Goal: Information Seeking & Learning: Check status

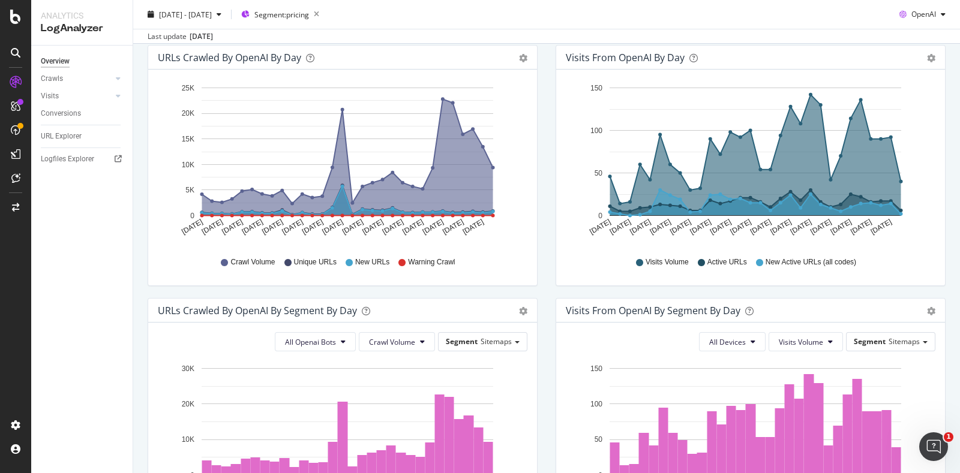
scroll to position [151, 0]
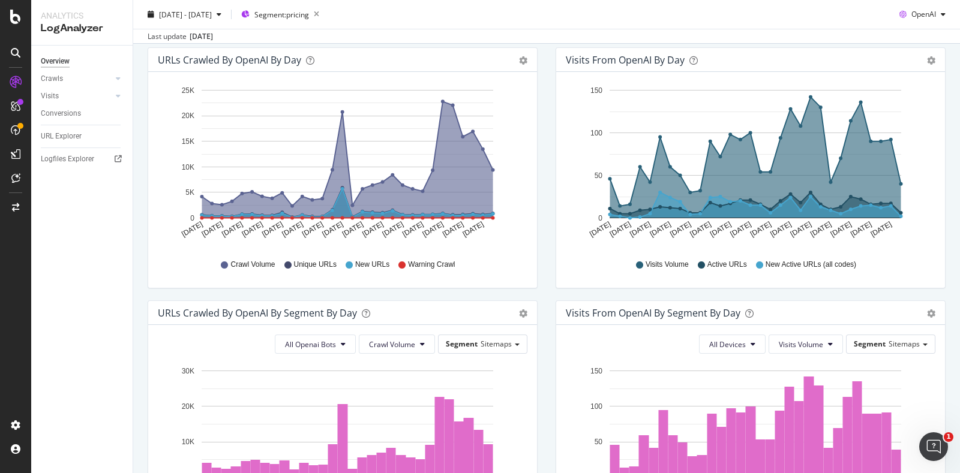
click at [461, 194] on icon "A chart." at bounding box center [347, 160] width 291 height 116
click at [519, 58] on icon "gear" at bounding box center [523, 60] width 8 height 8
click at [547, 178] on div "Visits from OpenAI by day Area Table Hold CTRL while clicking to filter the rep…" at bounding box center [751, 173] width 408 height 253
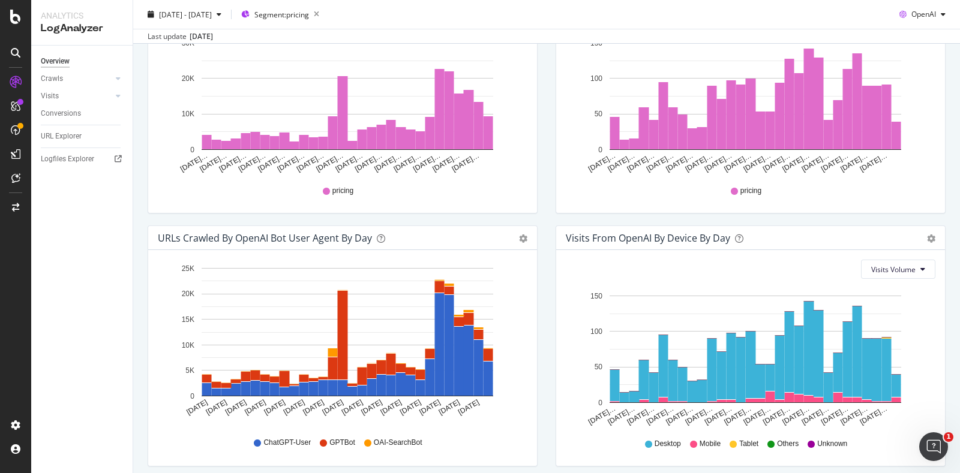
scroll to position [491, 0]
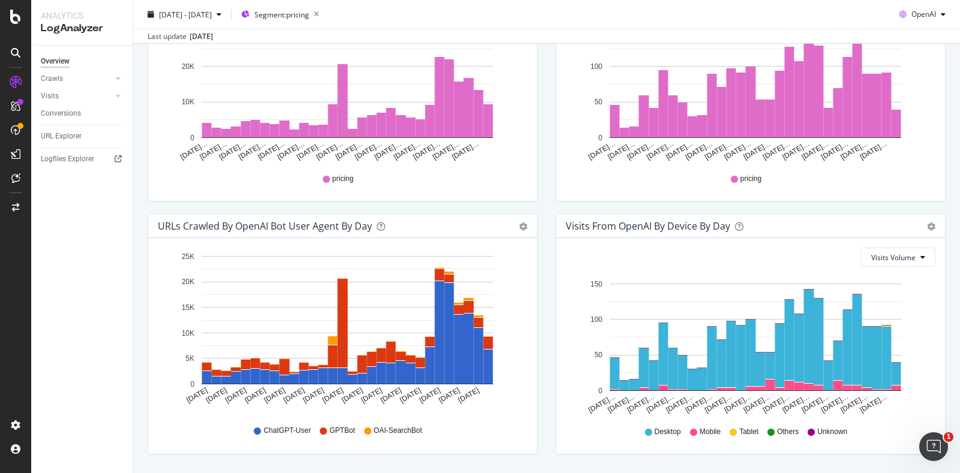
click at [512, 220] on div "Timeline (by Value) Timeline (by Percentage) Table" at bounding box center [517, 226] width 20 height 12
click at [519, 224] on icon "gear" at bounding box center [523, 227] width 8 height 8
click at [539, 218] on div "URLs Crawled by OpenAI bot User Agent By Day Timeline (by Value) Timeline (by P…" at bounding box center [343, 340] width 408 height 253
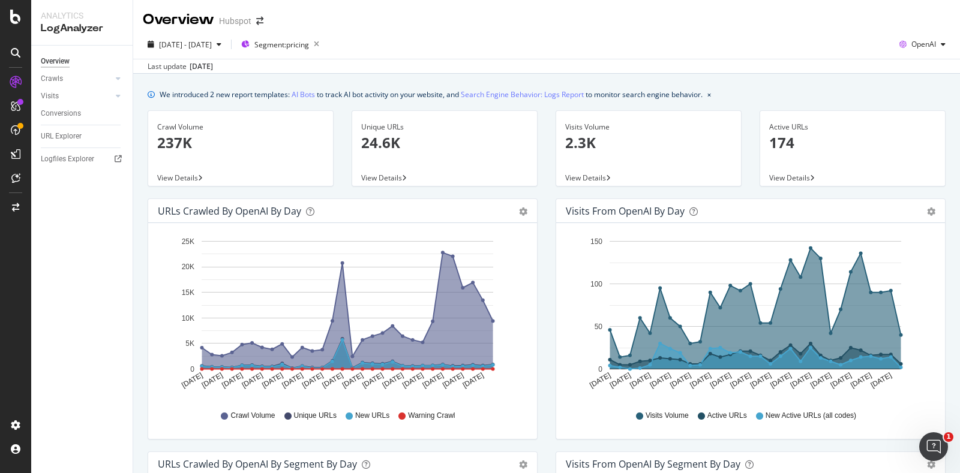
scroll to position [526, 0]
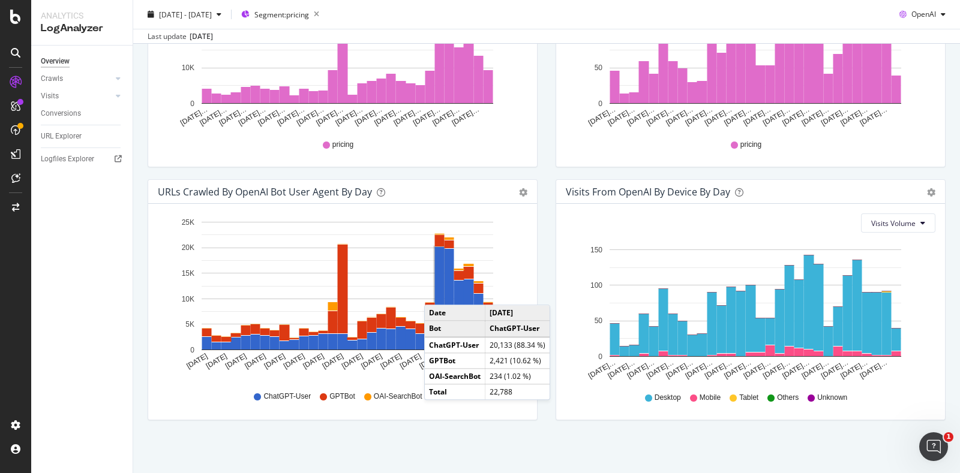
click at [436, 292] on rect "A chart." at bounding box center [440, 298] width 10 height 103
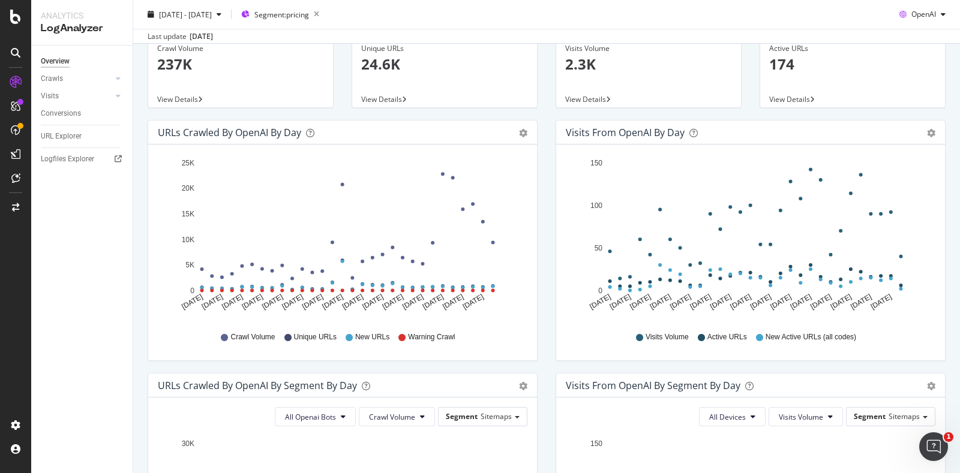
scroll to position [80, 0]
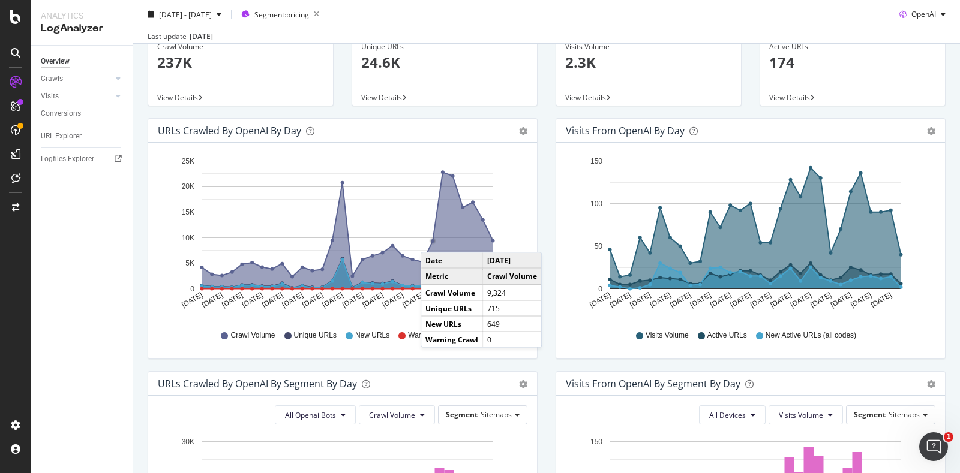
click at [433, 240] on circle "A chart." at bounding box center [433, 241] width 4 height 4
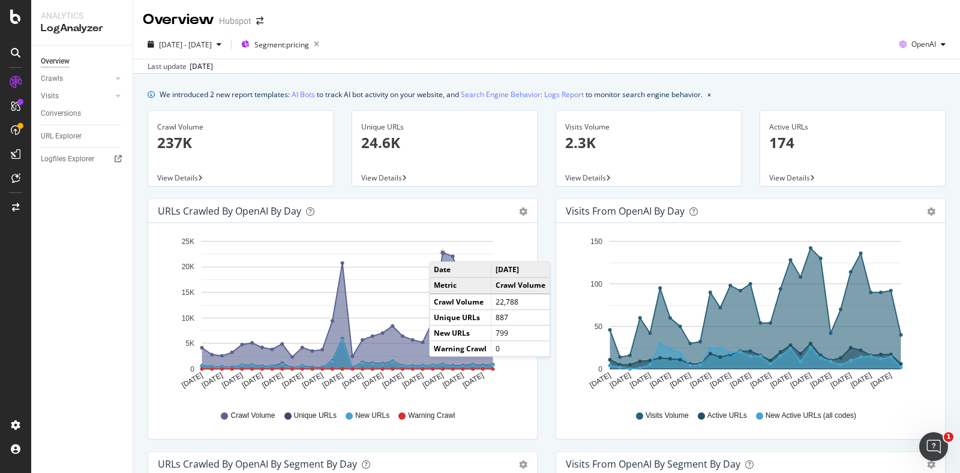
click at [441, 250] on circle "A chart." at bounding box center [442, 253] width 7 height 7
